Goal: Find specific page/section: Find specific page/section

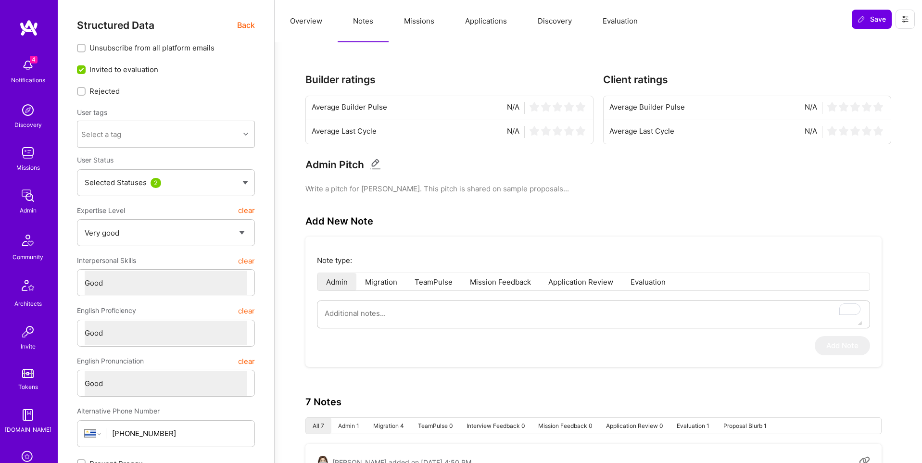
select select "5"
select select "4"
select select "6"
select select "UY"
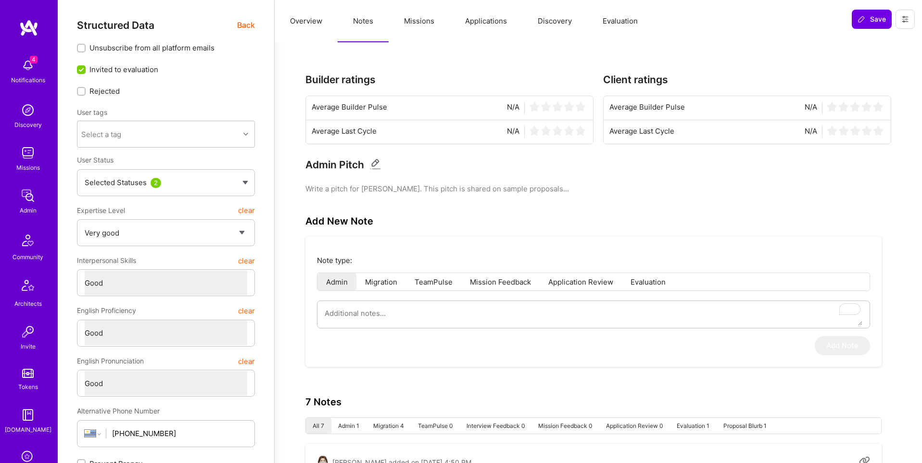
select select "Right Now"
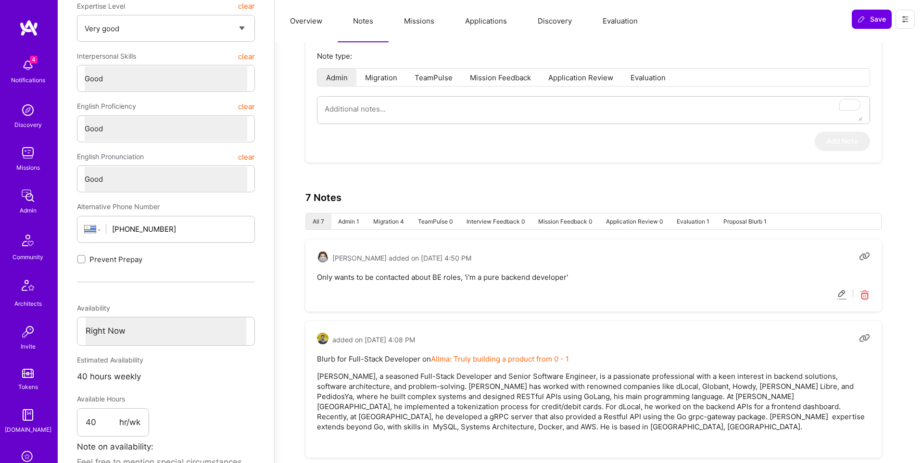
scroll to position [207, 0]
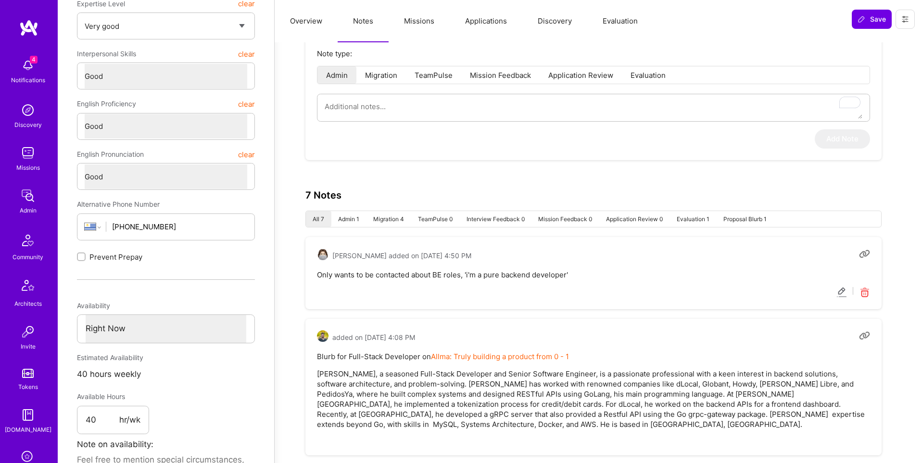
click at [889, 104] on div "Add New Note Note type: Admin Migration TeamPulse Mission Feedback Application …" at bounding box center [599, 85] width 586 height 152
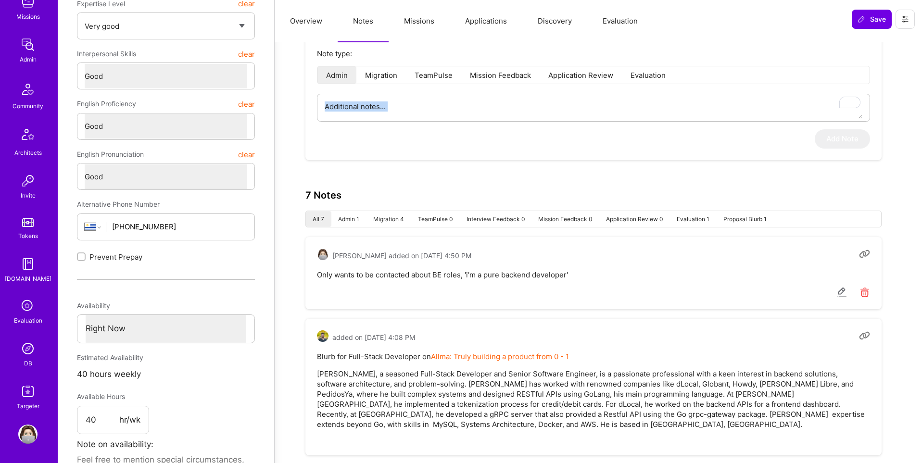
click at [28, 352] on img at bounding box center [27, 348] width 19 height 19
